Goal: Transaction & Acquisition: Purchase product/service

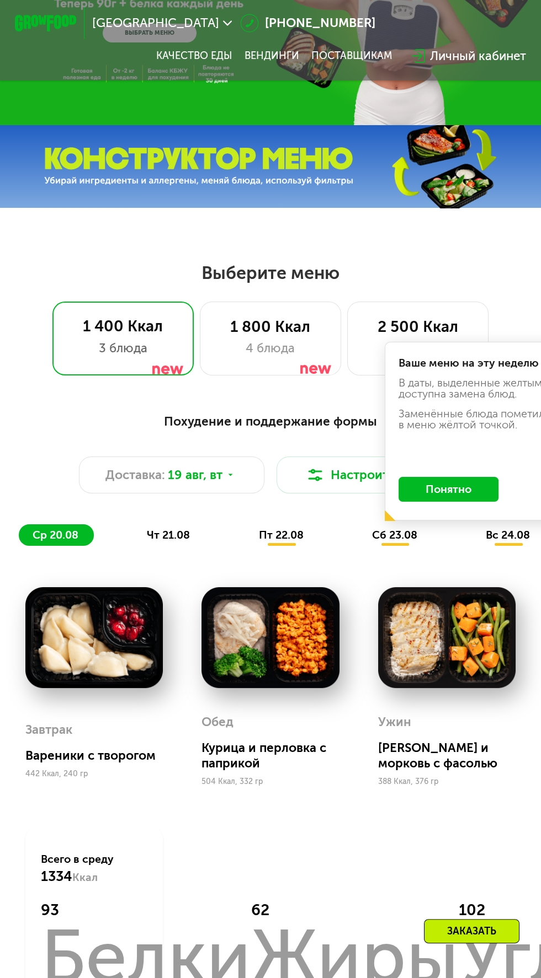
scroll to position [121, 0]
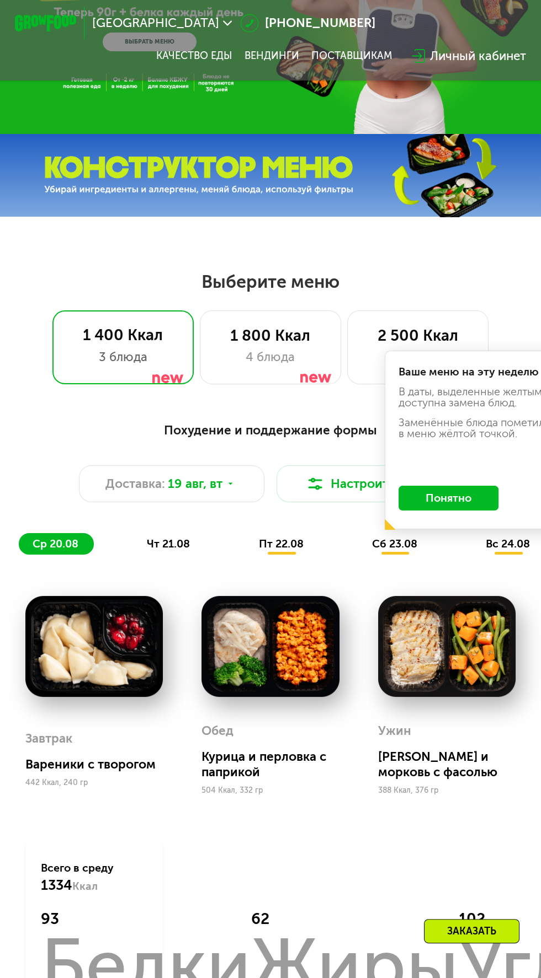
click at [358, 541] on div "пт 22.08" at bounding box center [395, 544] width 74 height 22
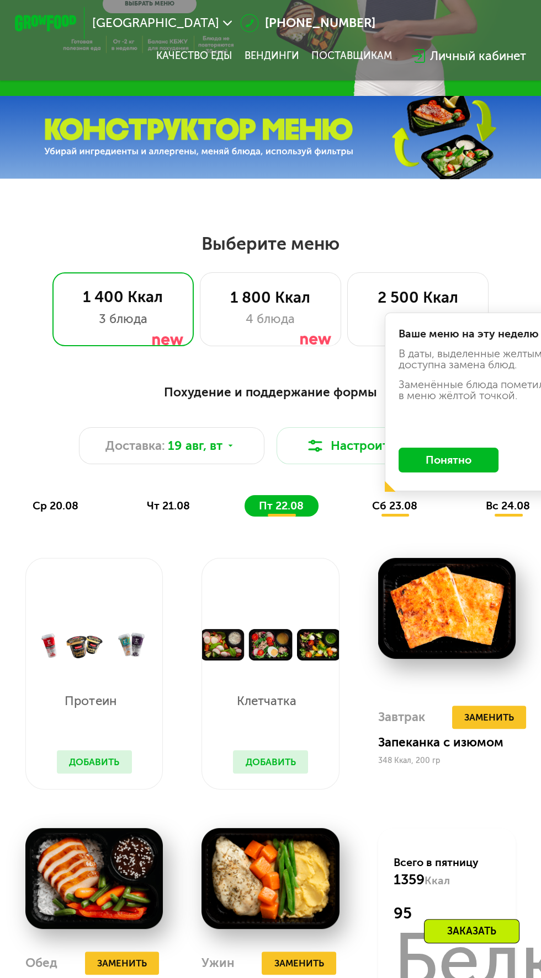
click at [472, 515] on div "сб 23.08" at bounding box center [508, 506] width 73 height 22
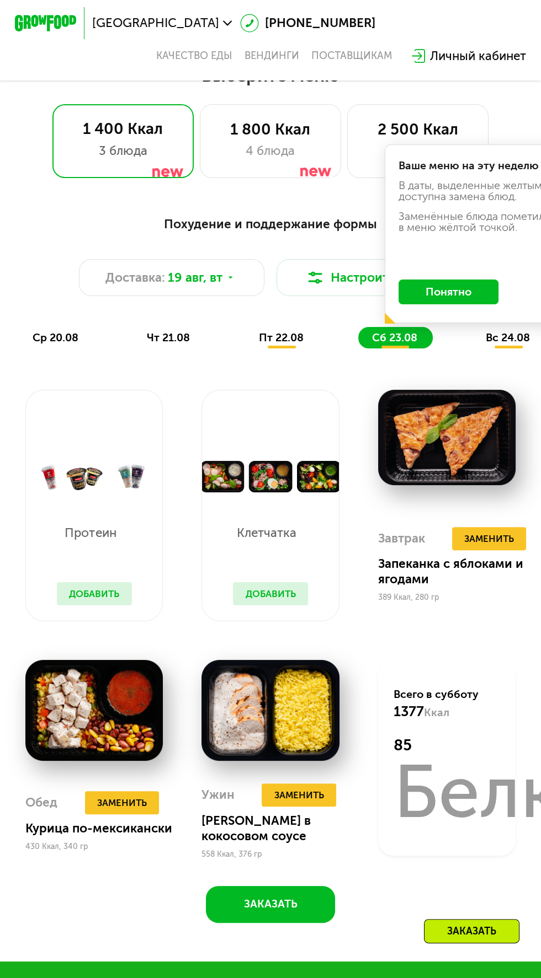
scroll to position [327, 0]
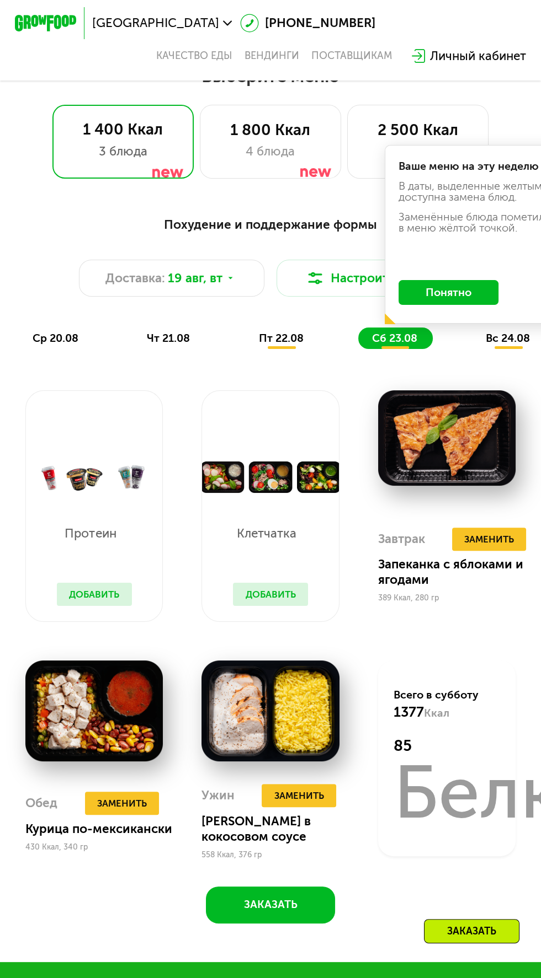
click at [515, 343] on span "вс 24.08" at bounding box center [507, 338] width 44 height 13
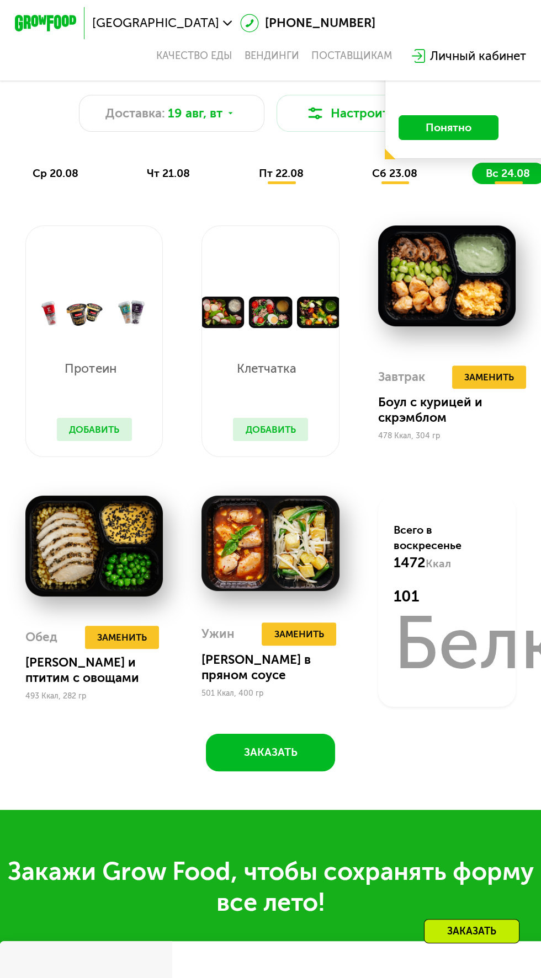
scroll to position [484, 0]
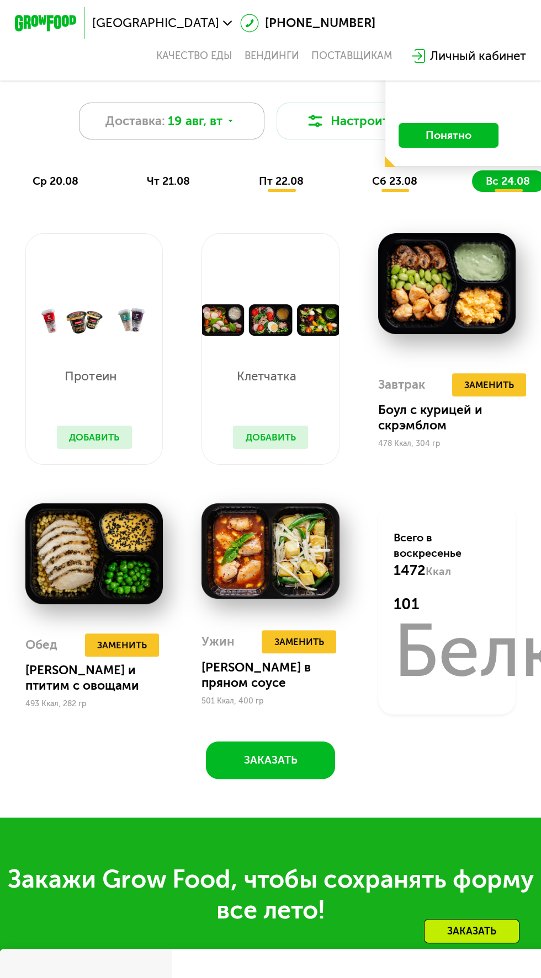
click at [147, 119] on span "Доставка:" at bounding box center [135, 121] width 60 height 19
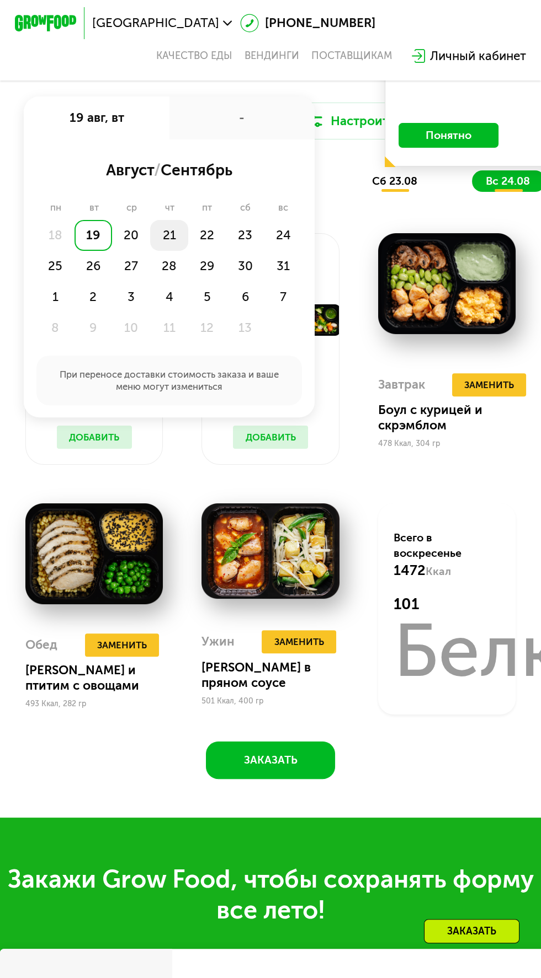
click at [188, 237] on div "21" at bounding box center [207, 235] width 38 height 31
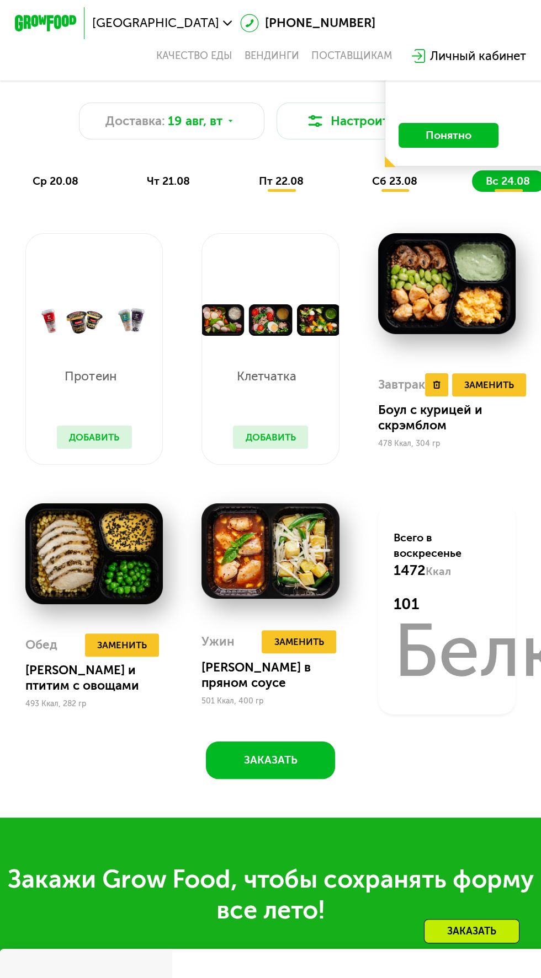
click at [441, 431] on div "Боул с курицей и скрэмблом" at bounding box center [453, 418] width 150 height 31
click at [379, 186] on span "сб 23.08" at bounding box center [394, 181] width 45 height 13
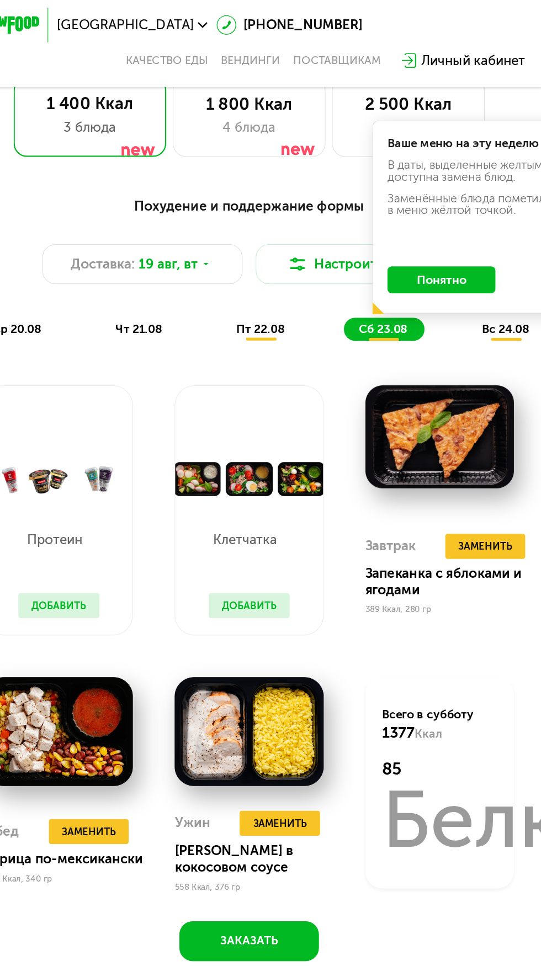
scroll to position [345, 0]
